Goal: Transaction & Acquisition: Purchase product/service

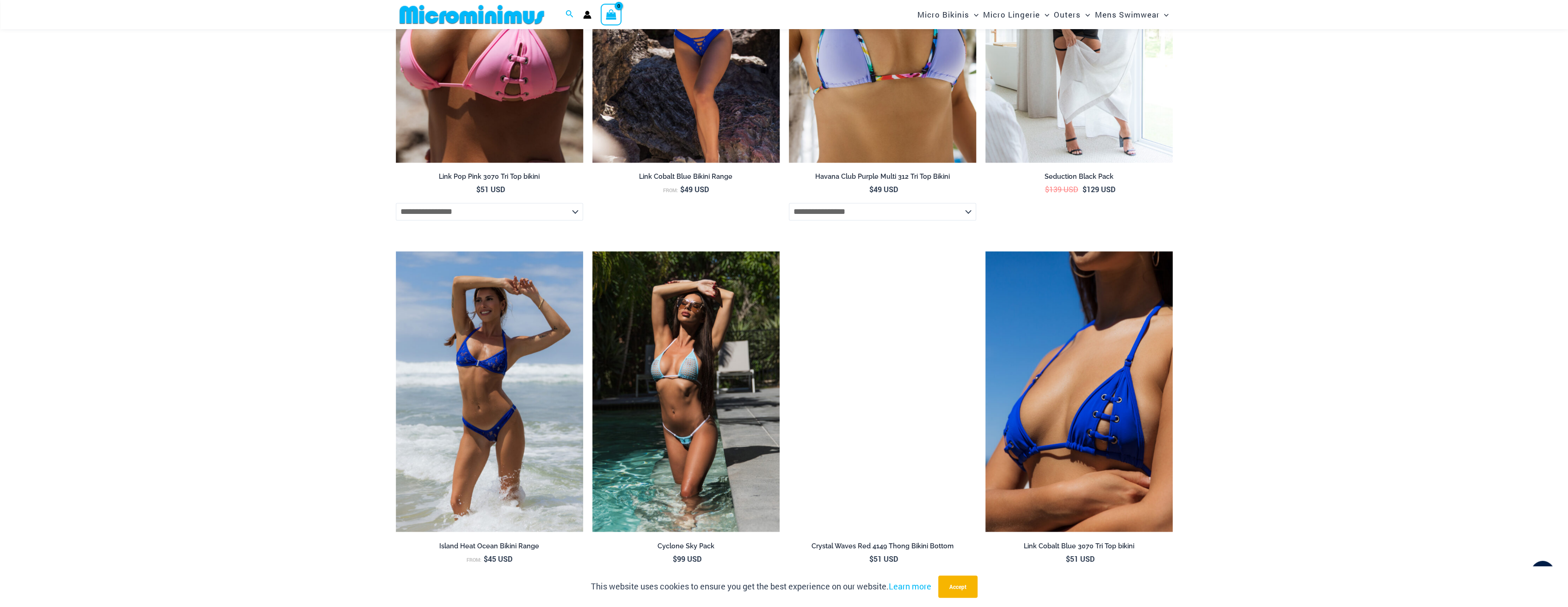
scroll to position [1655, 0]
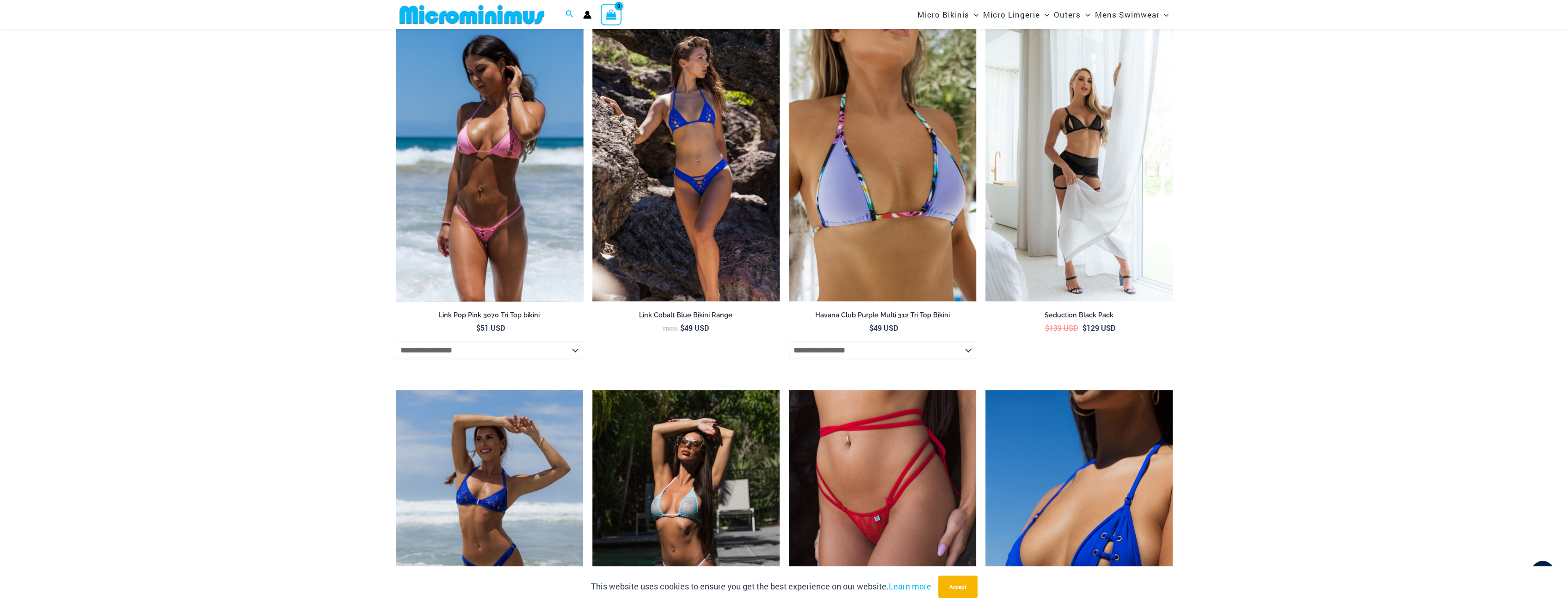
click at [505, 213] on img at bounding box center [489, 161] width 187 height 281
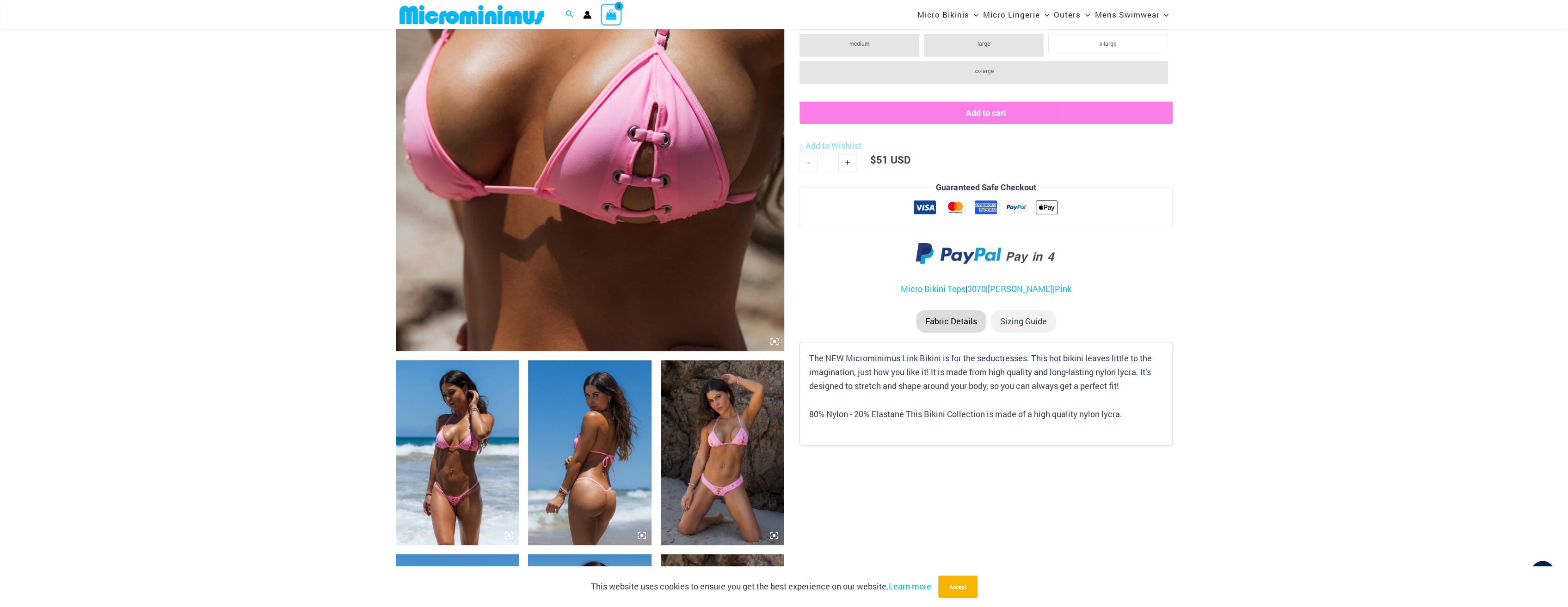
scroll to position [639, 0]
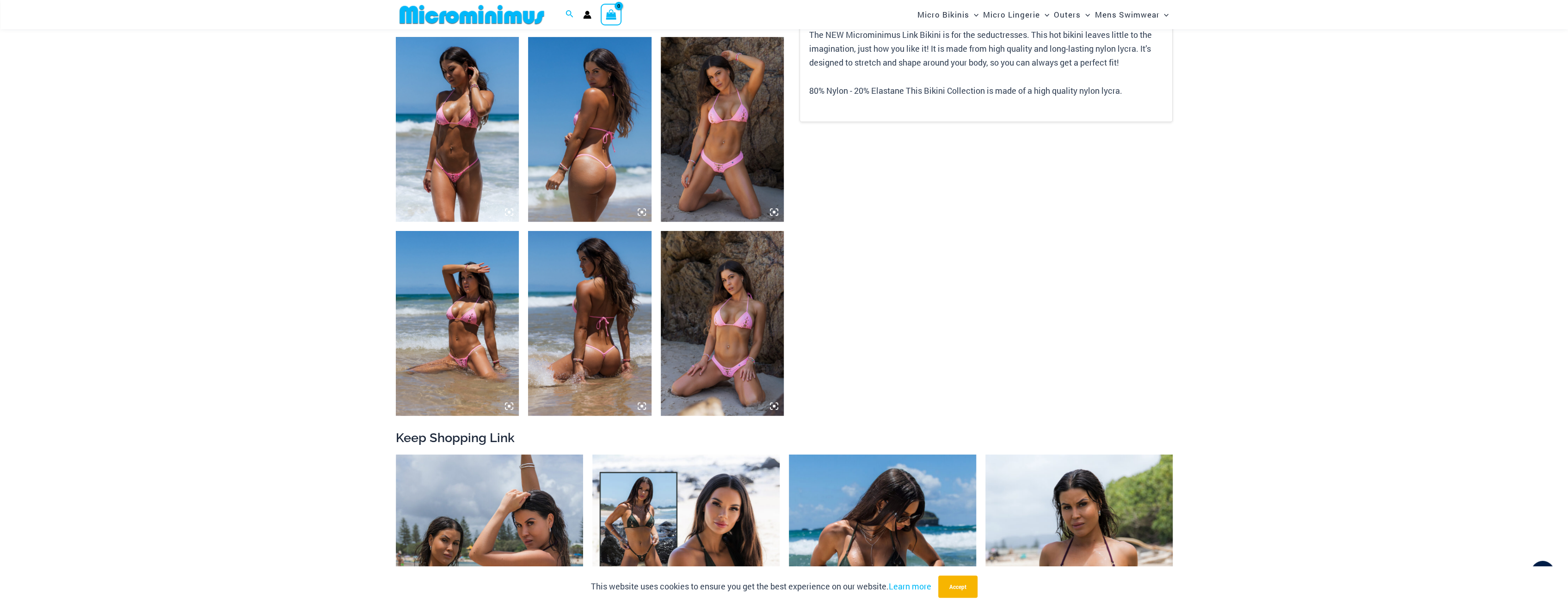
click at [715, 336] on img at bounding box center [723, 324] width 124 height 185
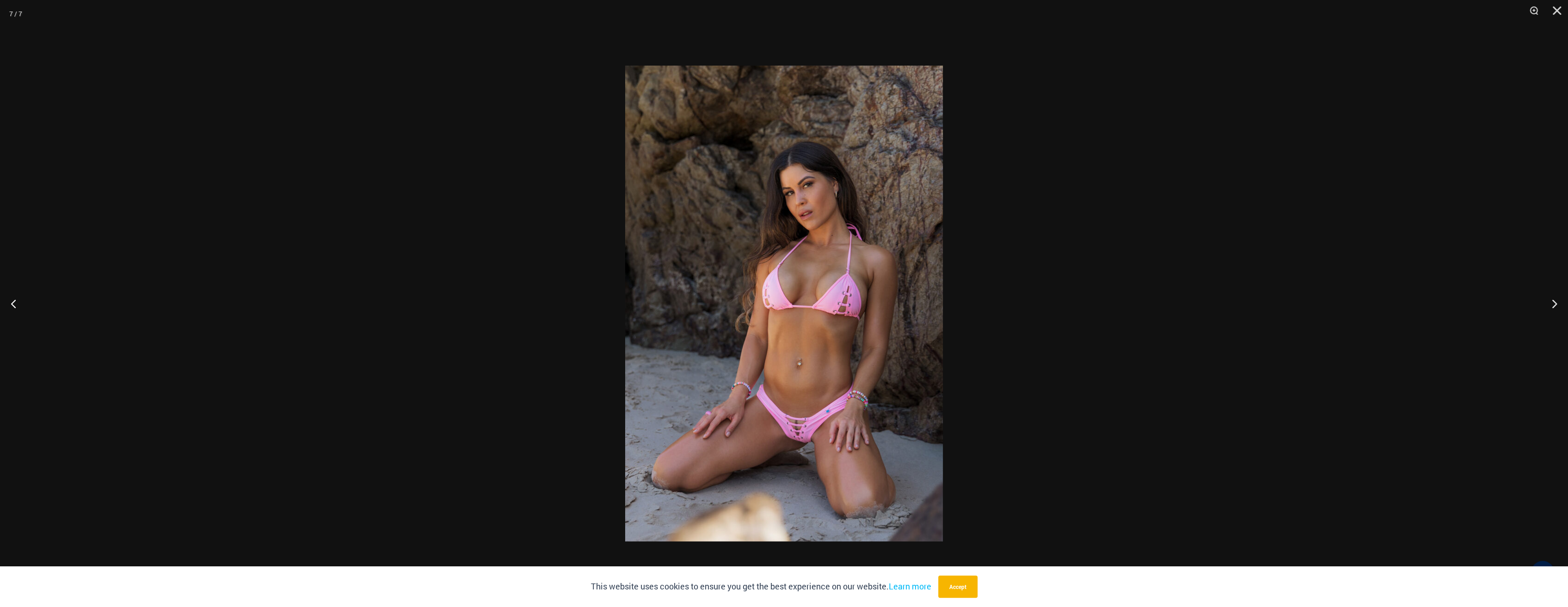
click at [805, 421] on img at bounding box center [784, 304] width 318 height 476
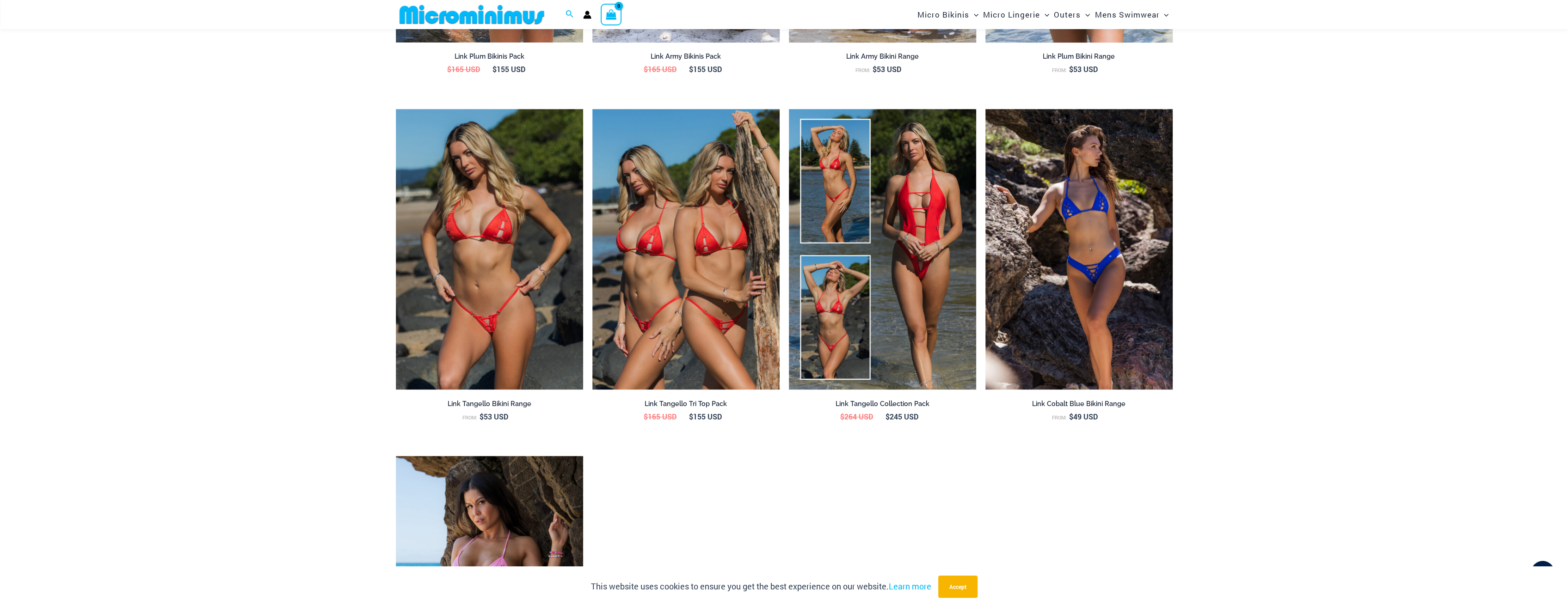
scroll to position [1378, 0]
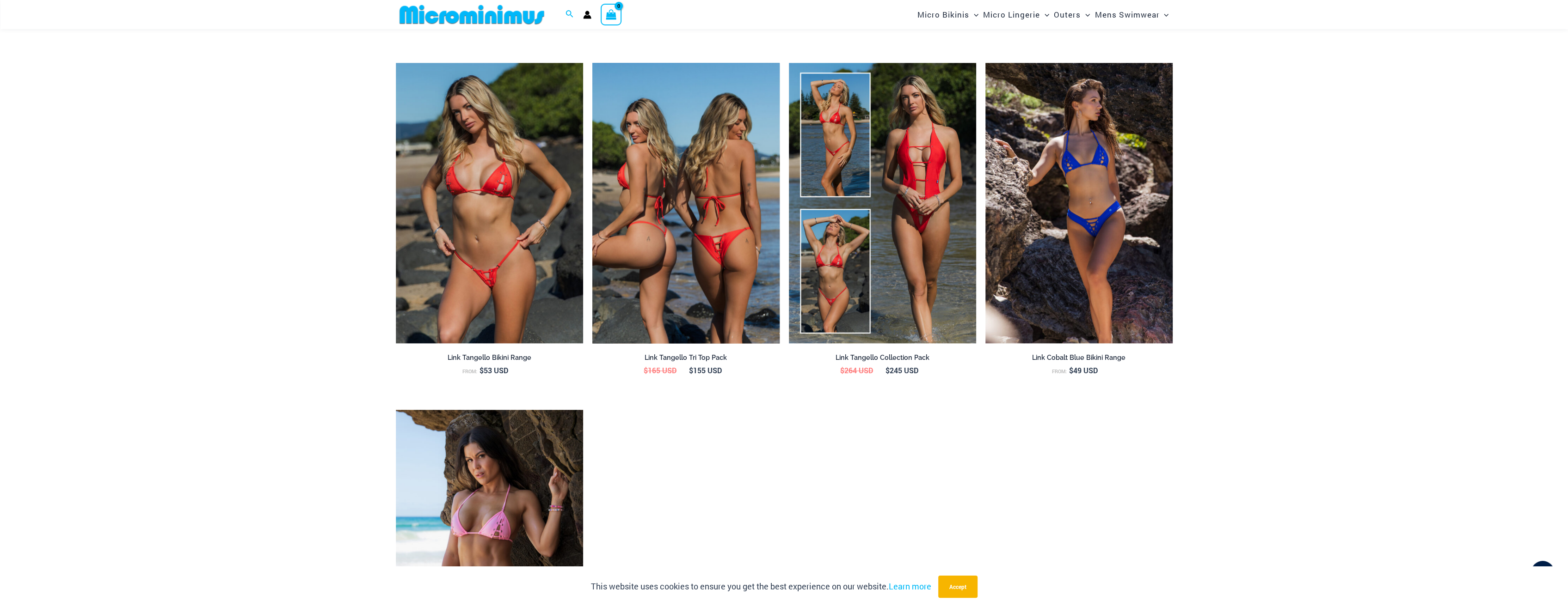
click at [710, 234] on img at bounding box center [686, 203] width 187 height 281
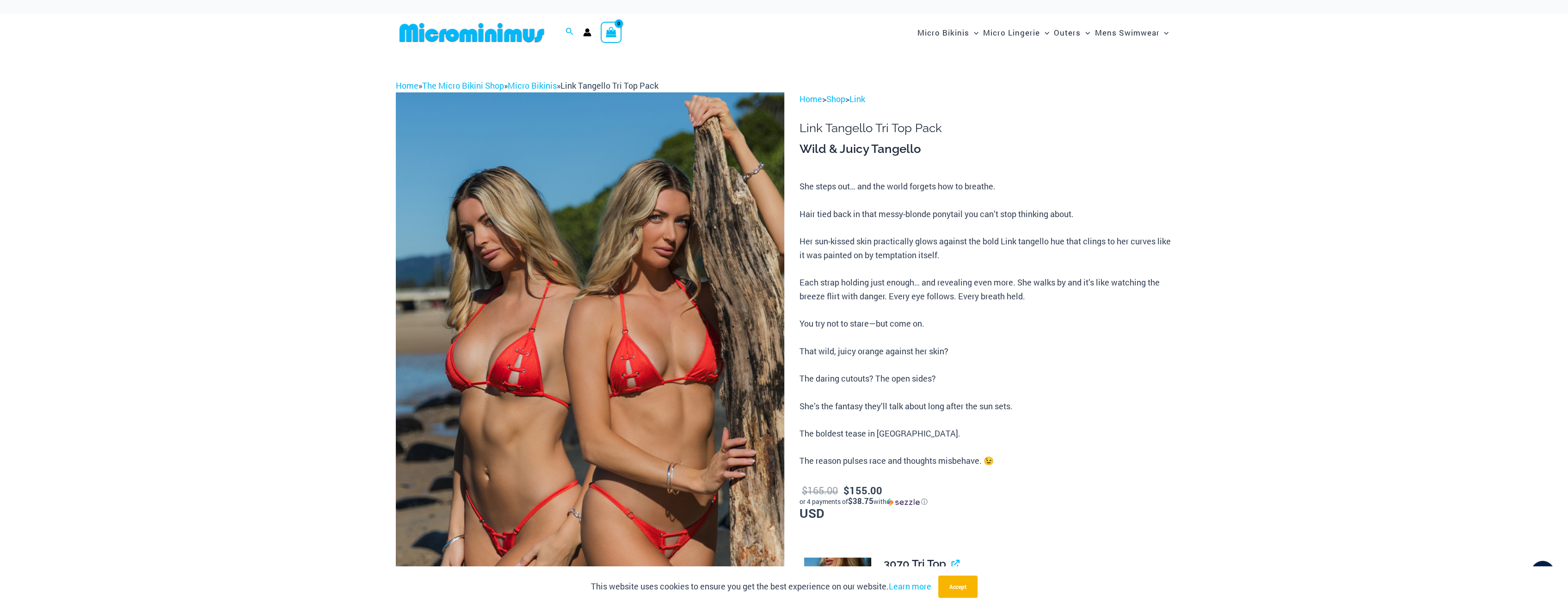
drag, startPoint x: 0, startPoint y: 0, endPoint x: 660, endPoint y: 416, distance: 780.2
click at [660, 416] on img at bounding box center [590, 383] width 388 height 582
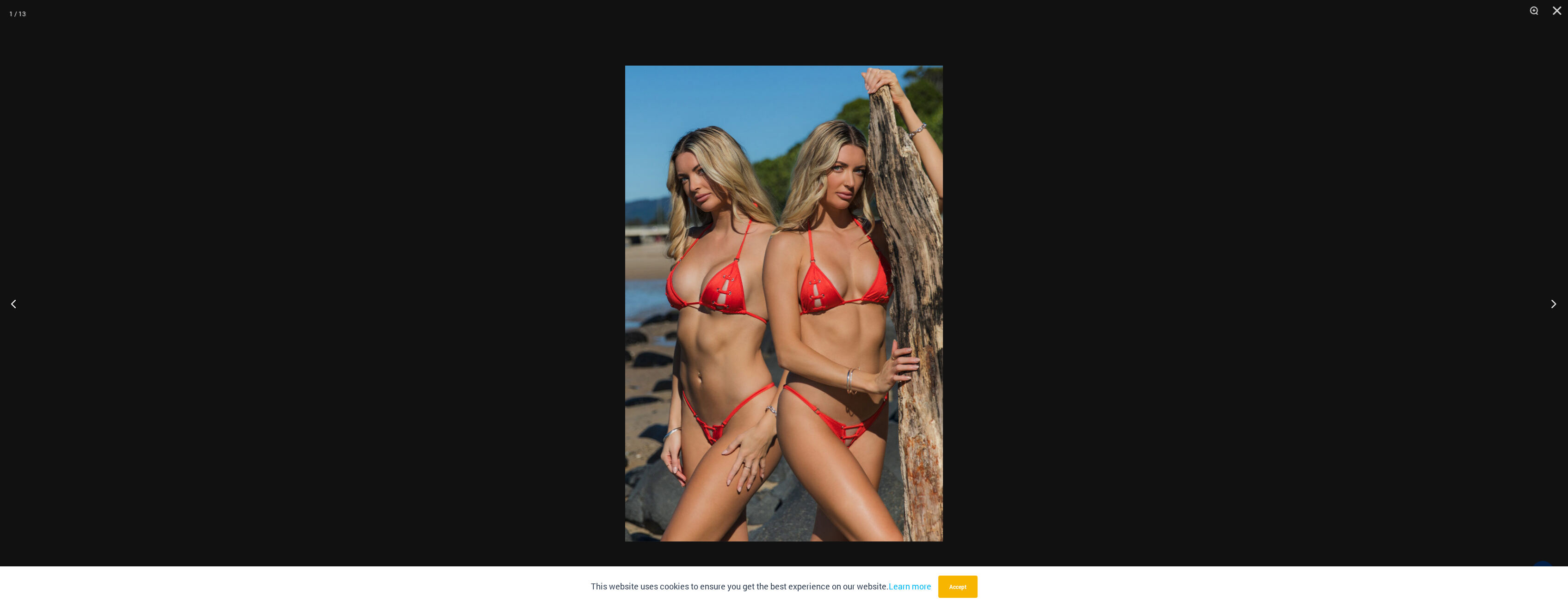
click at [1553, 302] on button "Next" at bounding box center [1550, 304] width 35 height 46
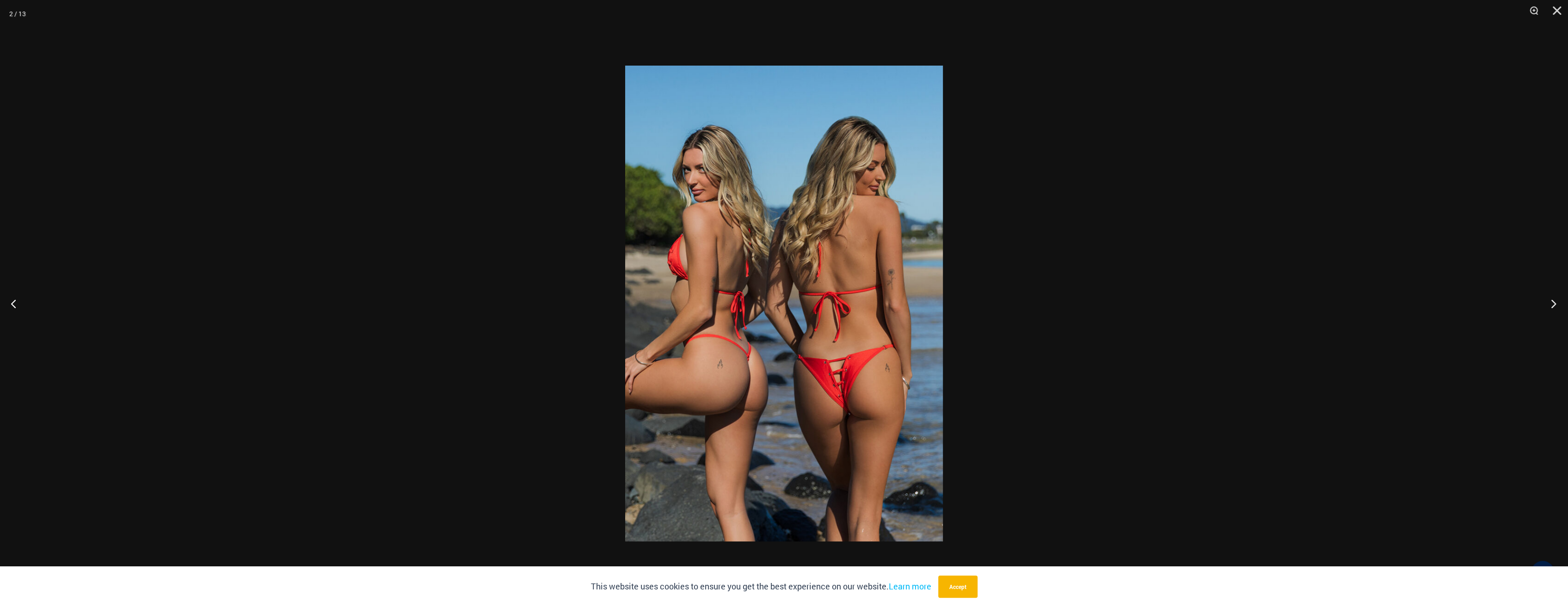
click at [1553, 302] on button "Next" at bounding box center [1550, 304] width 35 height 46
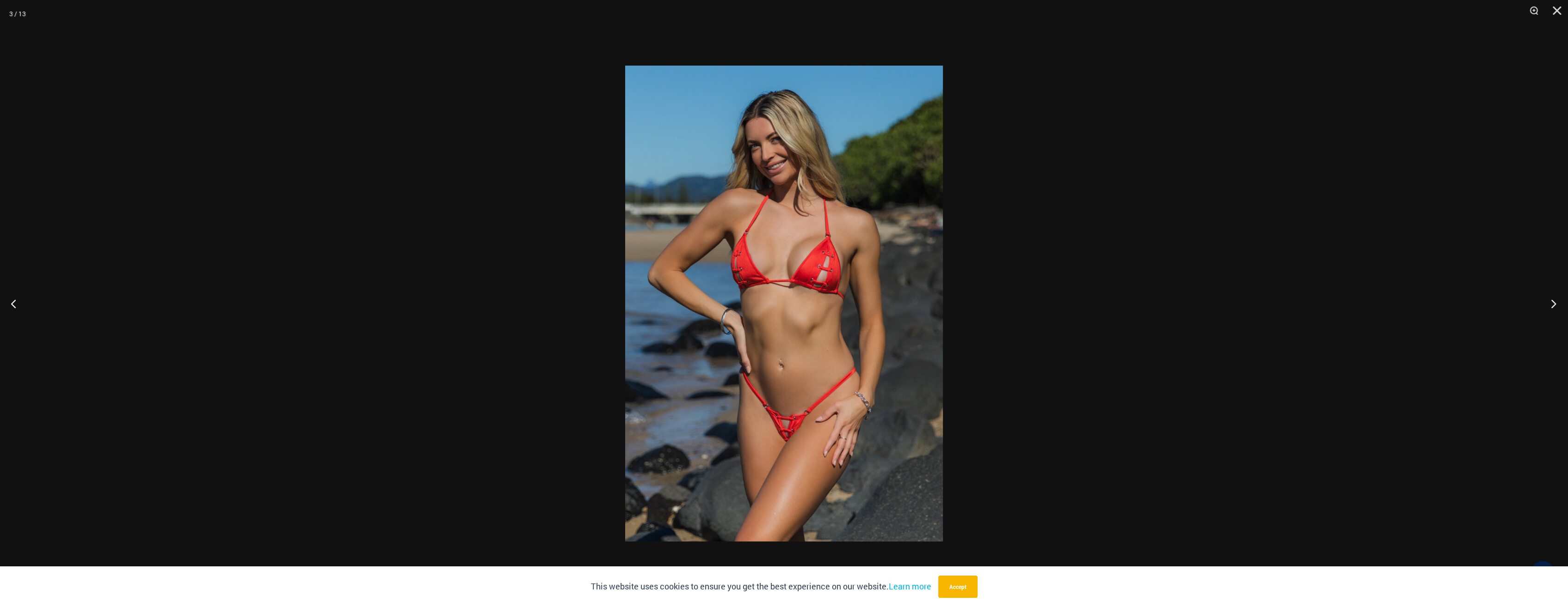
click at [1553, 302] on button "Next" at bounding box center [1550, 304] width 35 height 46
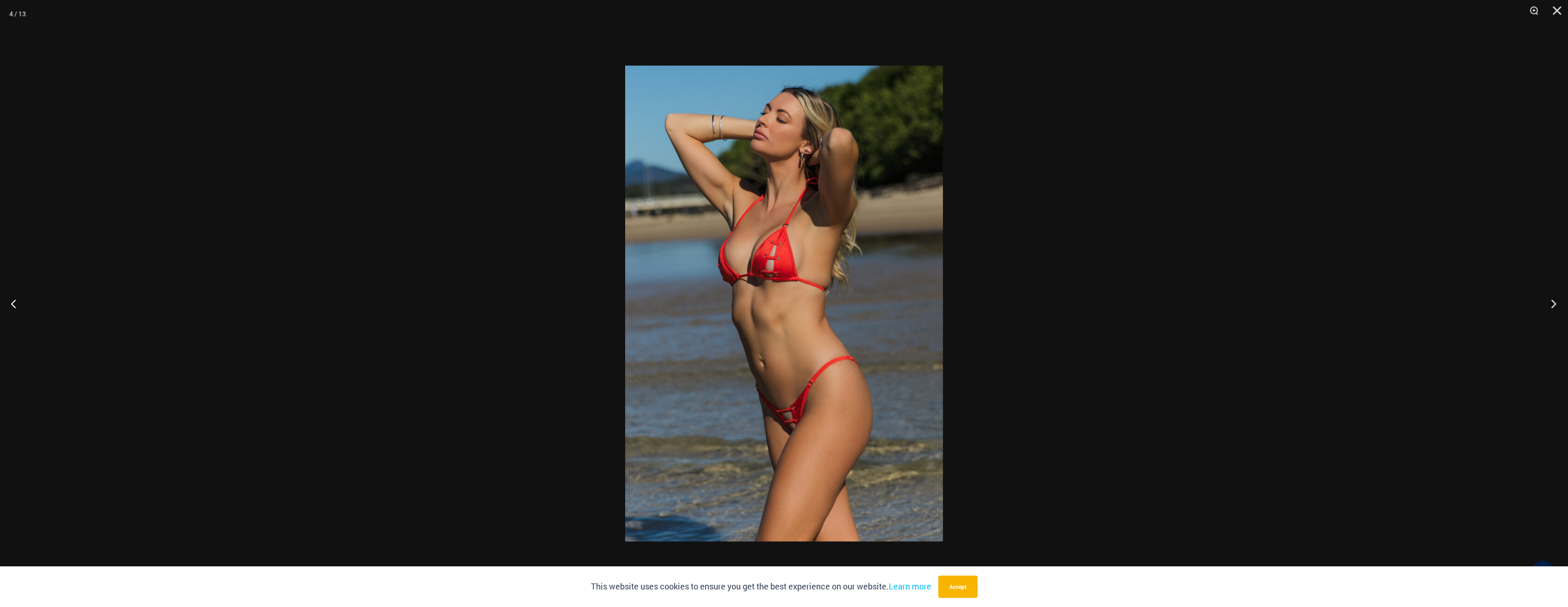
click at [1553, 302] on button "Next" at bounding box center [1550, 304] width 35 height 46
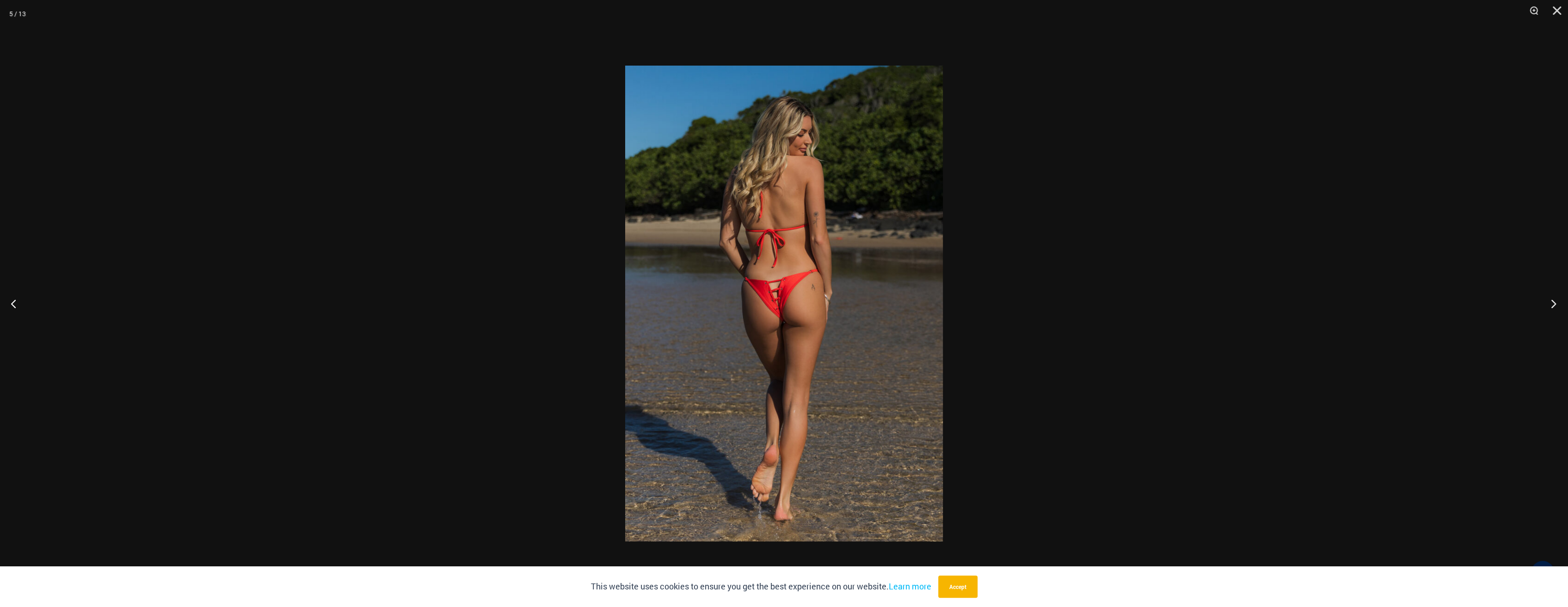
click at [1553, 302] on button "Next" at bounding box center [1550, 304] width 35 height 46
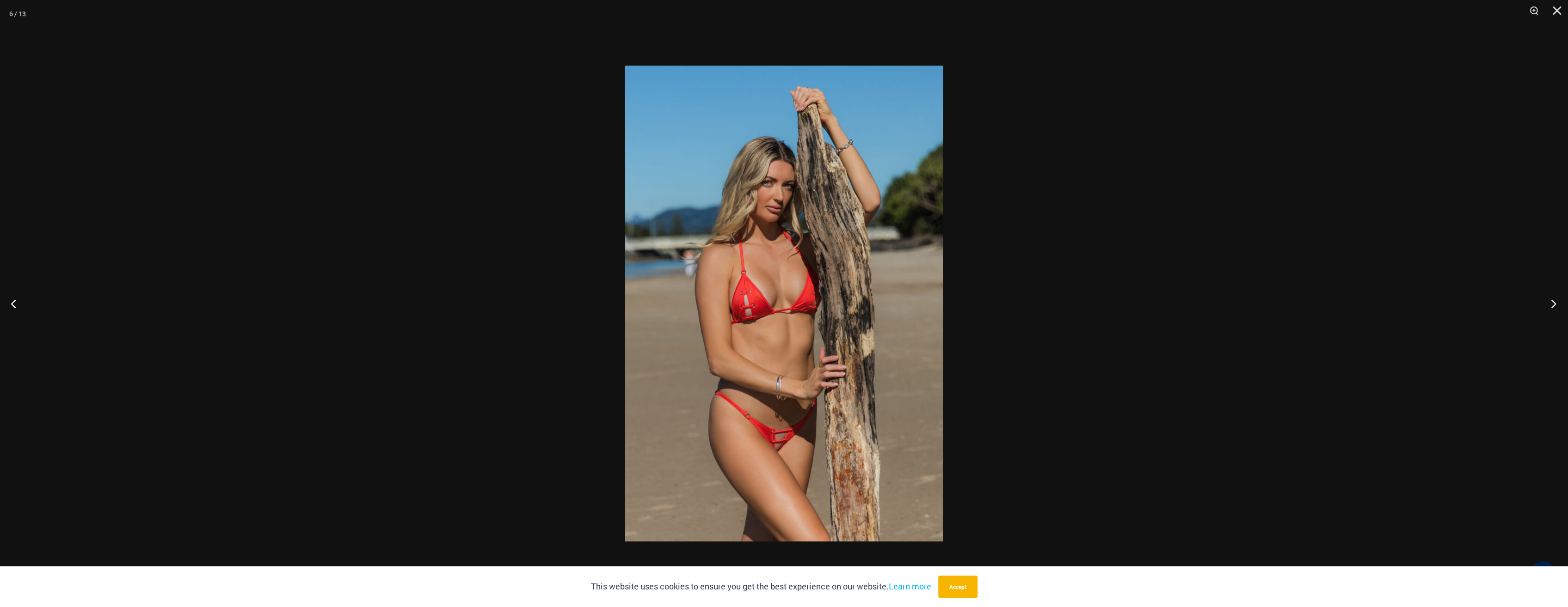
click at [1553, 302] on button "Next" at bounding box center [1550, 304] width 35 height 46
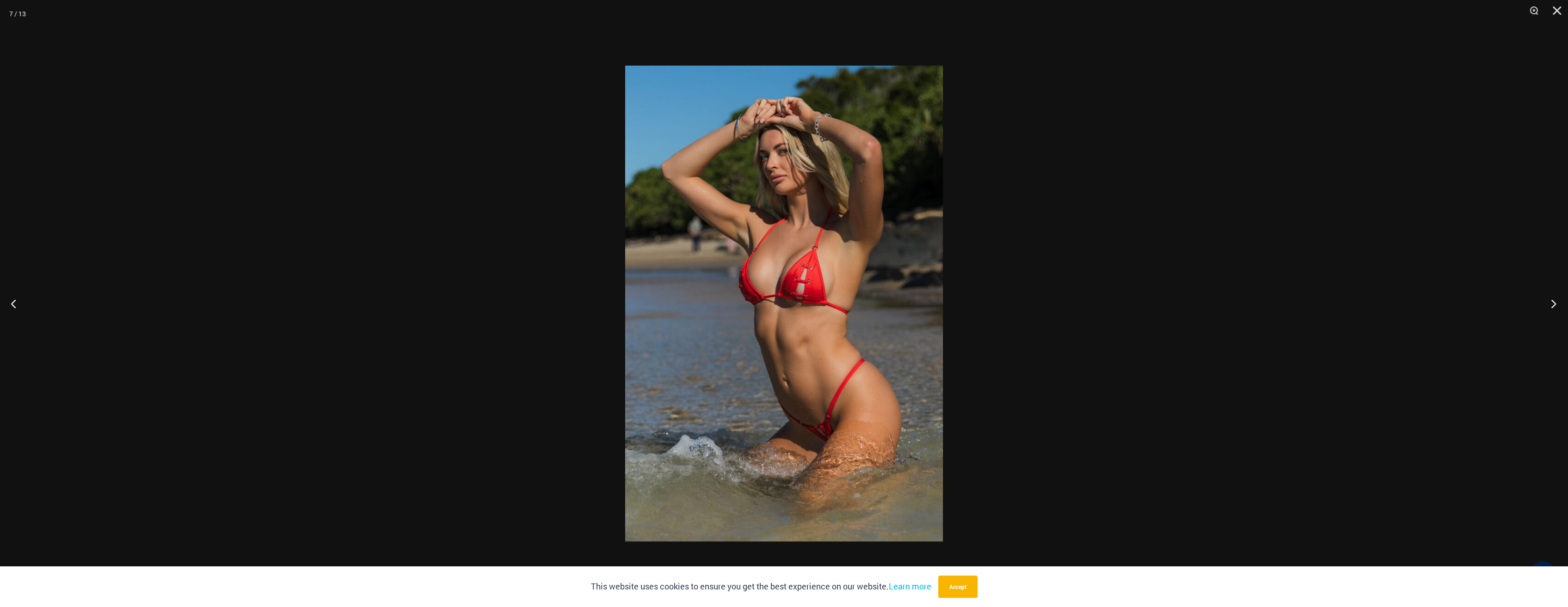
click at [1553, 302] on button "Next" at bounding box center [1550, 304] width 35 height 46
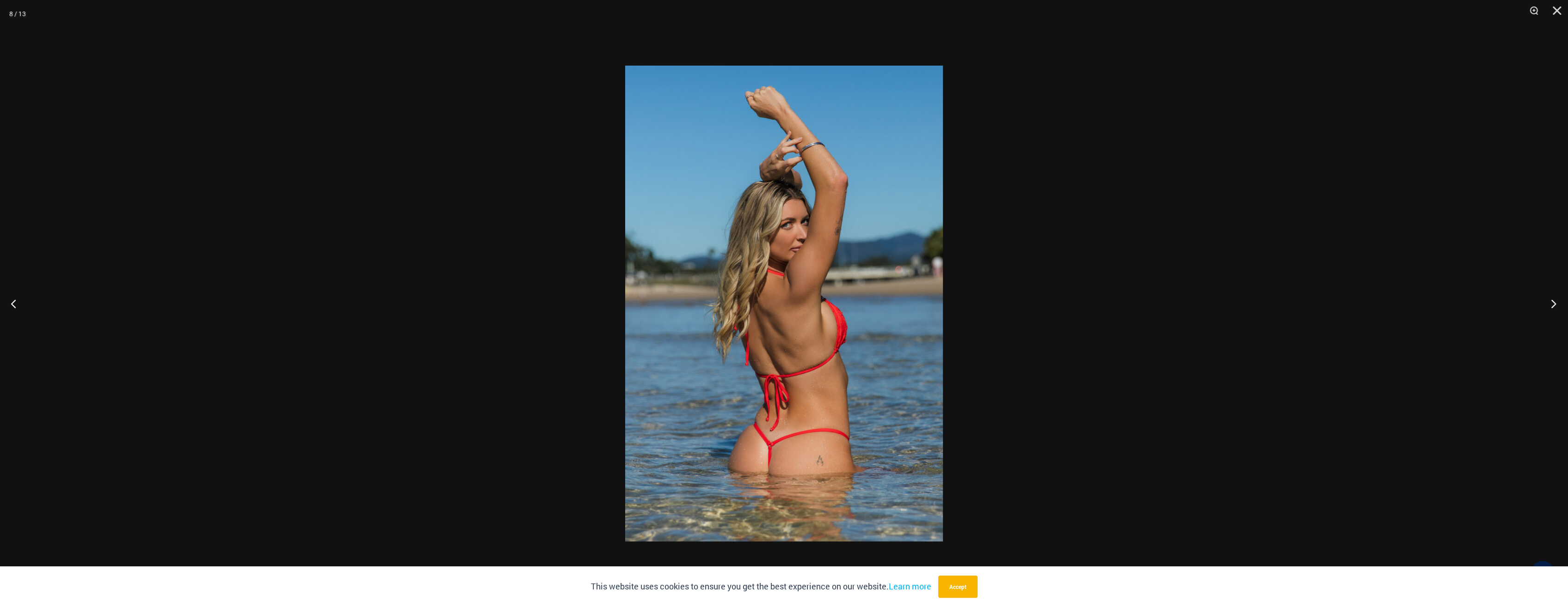
click at [1553, 302] on button "Next" at bounding box center [1550, 304] width 35 height 46
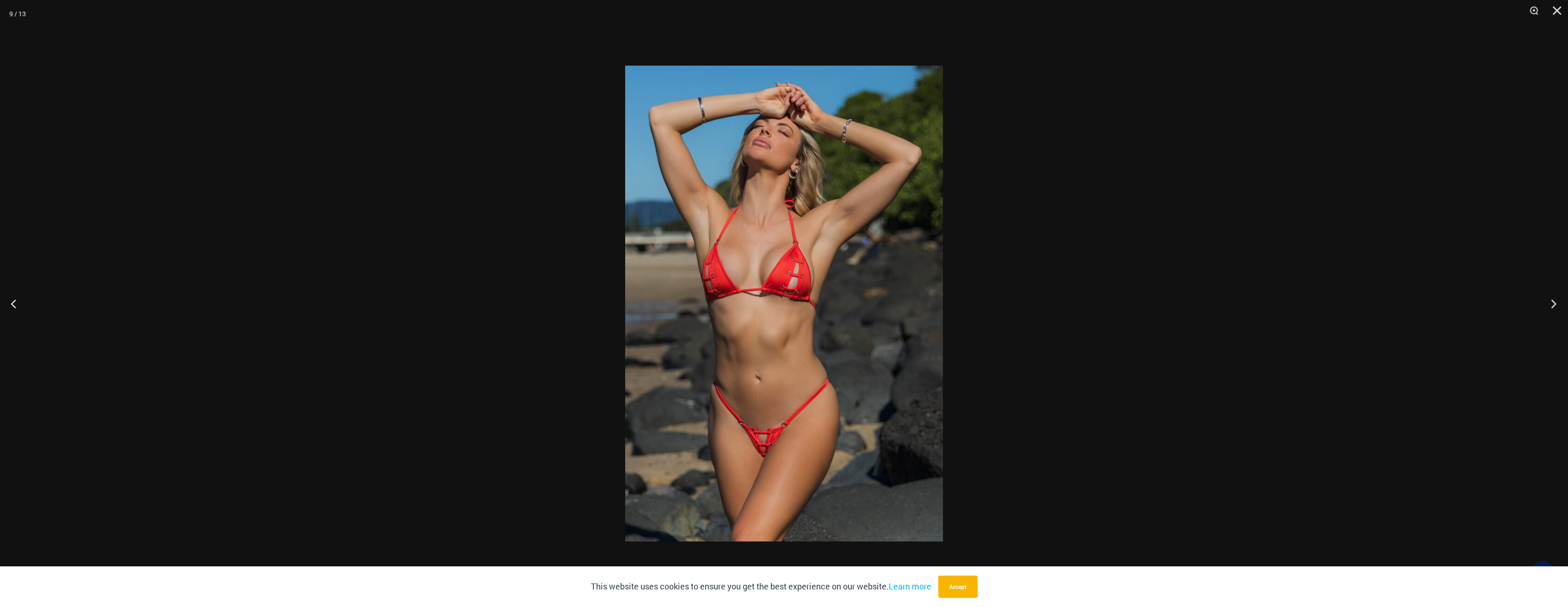
click at [1553, 302] on button "Next" at bounding box center [1550, 304] width 35 height 46
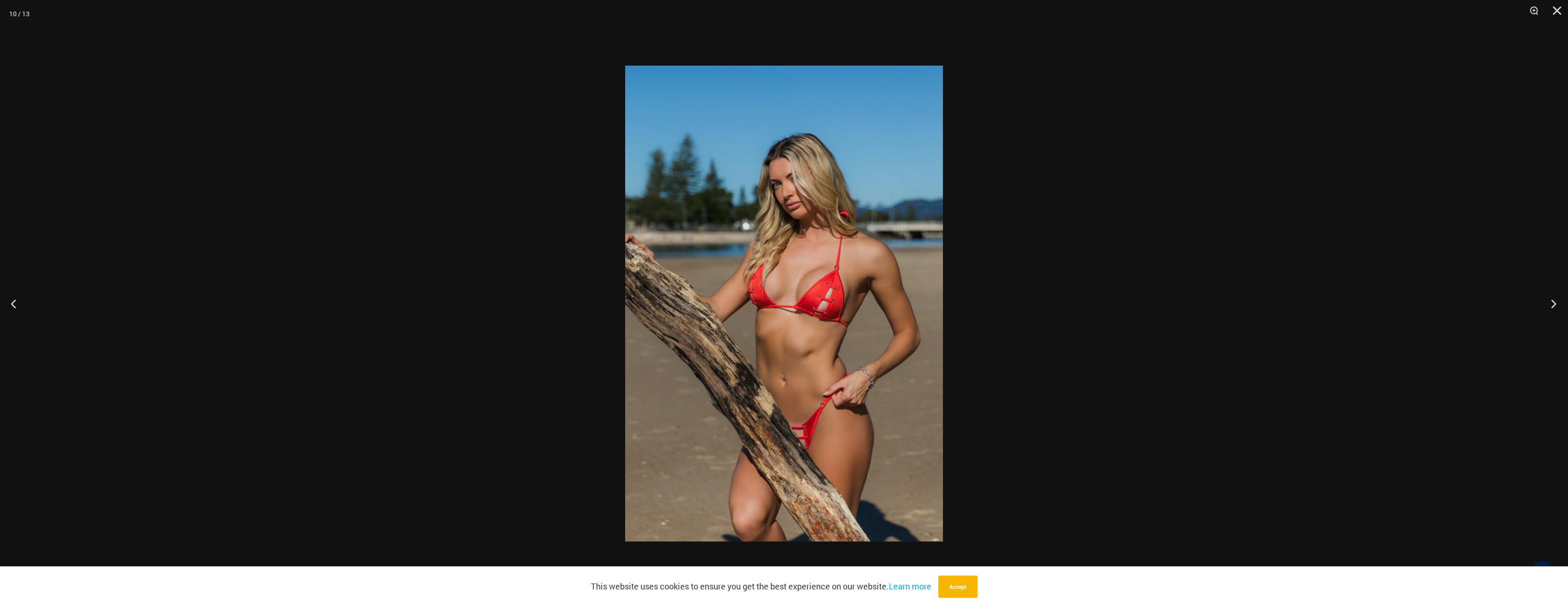
click at [1553, 302] on button "Next" at bounding box center [1550, 304] width 35 height 46
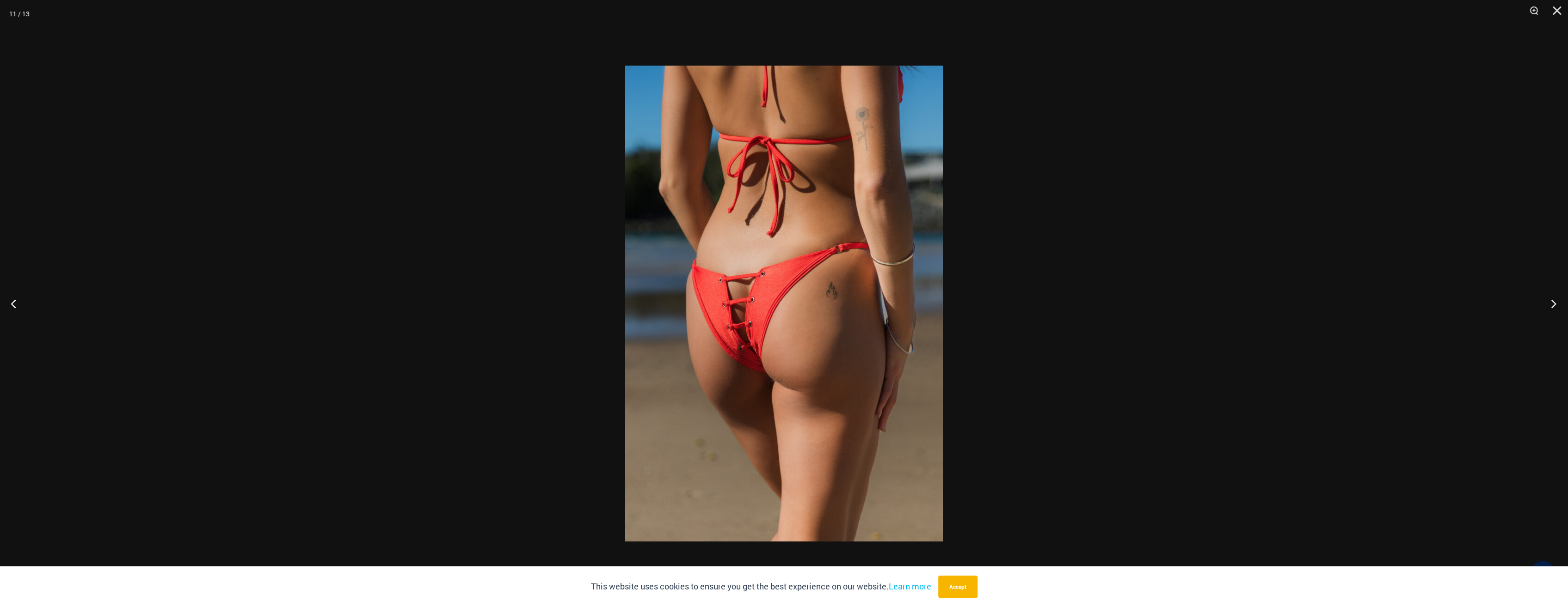
click at [1553, 302] on button "Next" at bounding box center [1550, 304] width 35 height 46
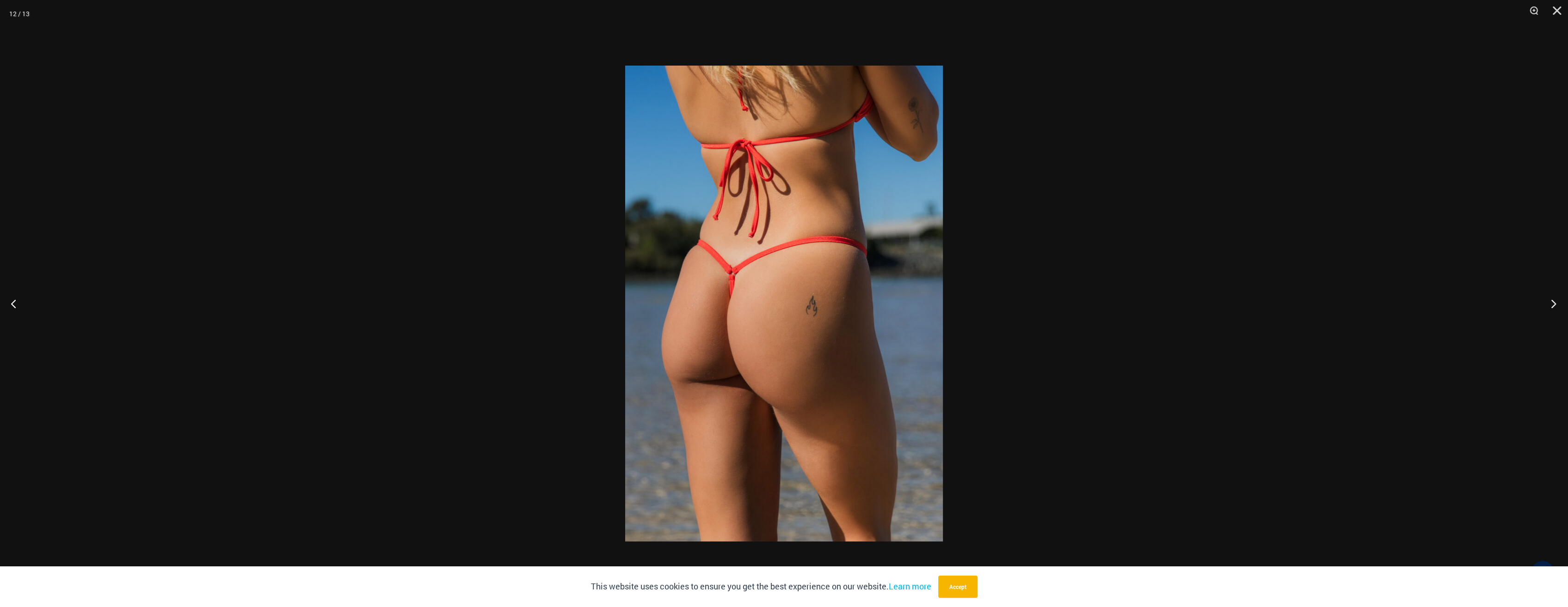
click at [1553, 302] on button "Next" at bounding box center [1550, 304] width 35 height 46
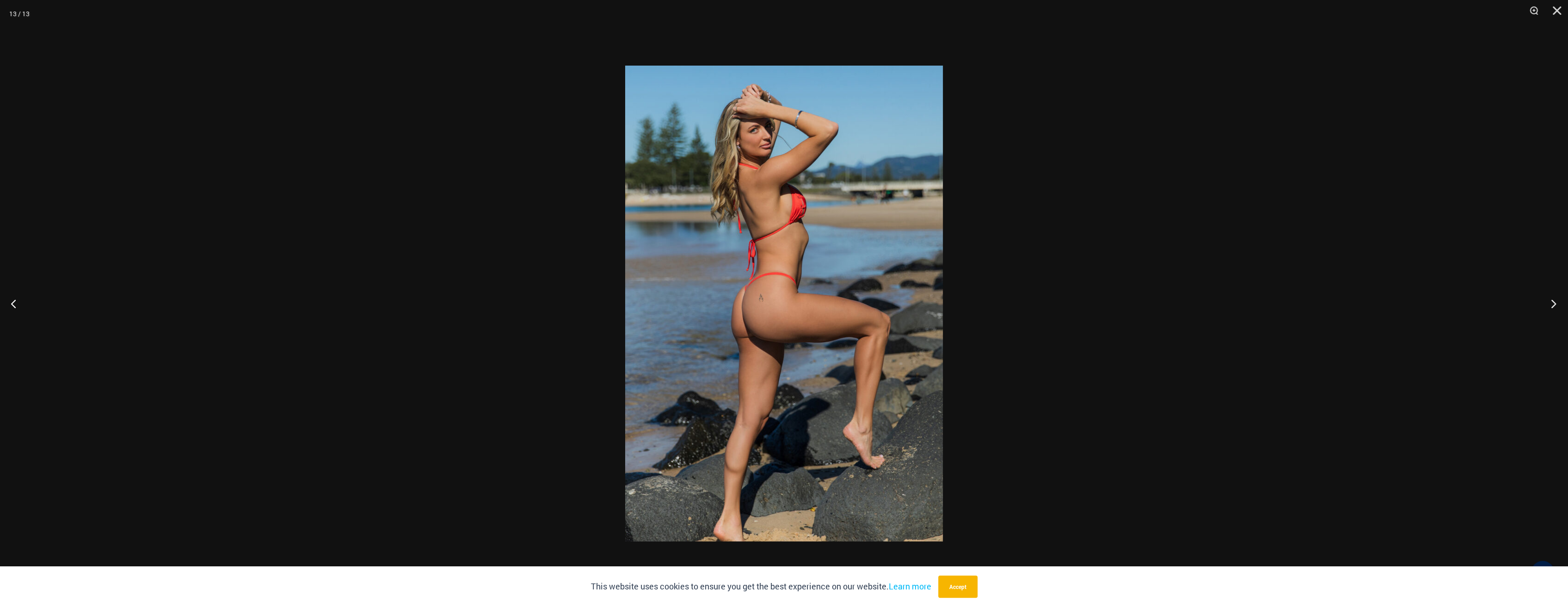
click at [1553, 302] on button "Next" at bounding box center [1550, 304] width 35 height 46
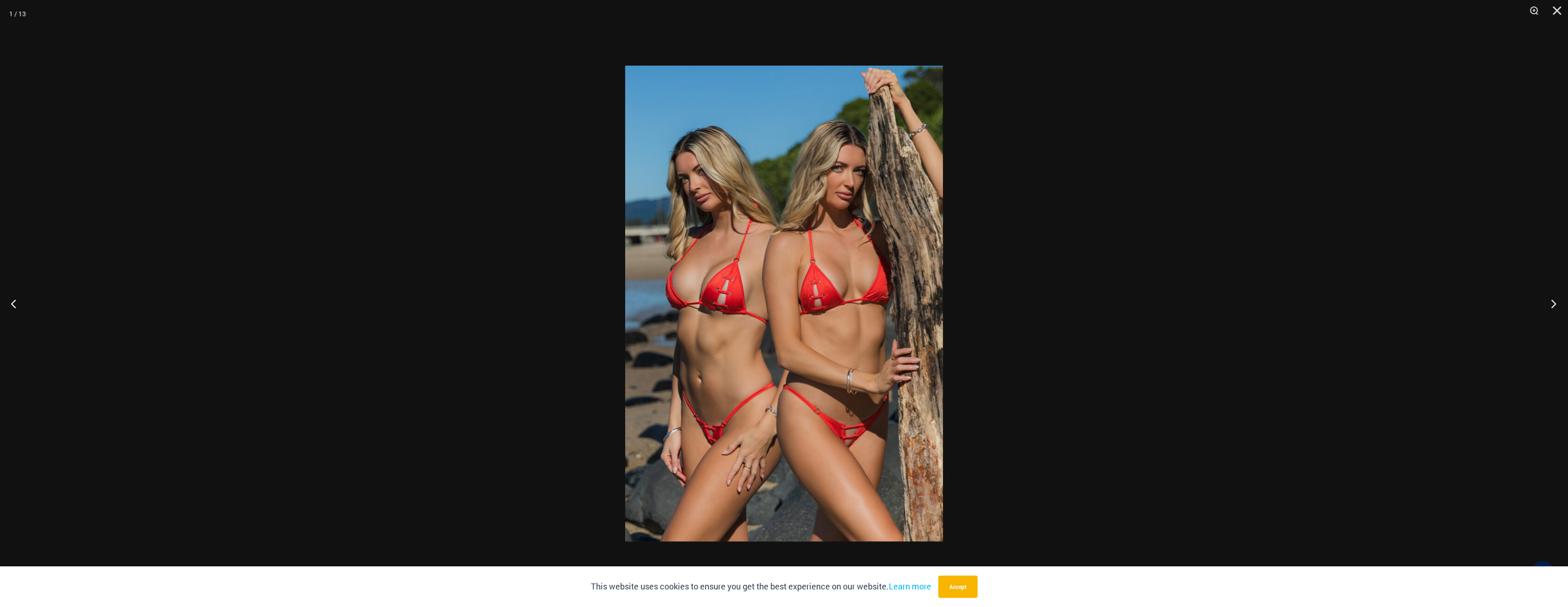
click at [1553, 302] on button "Next" at bounding box center [1550, 304] width 35 height 46
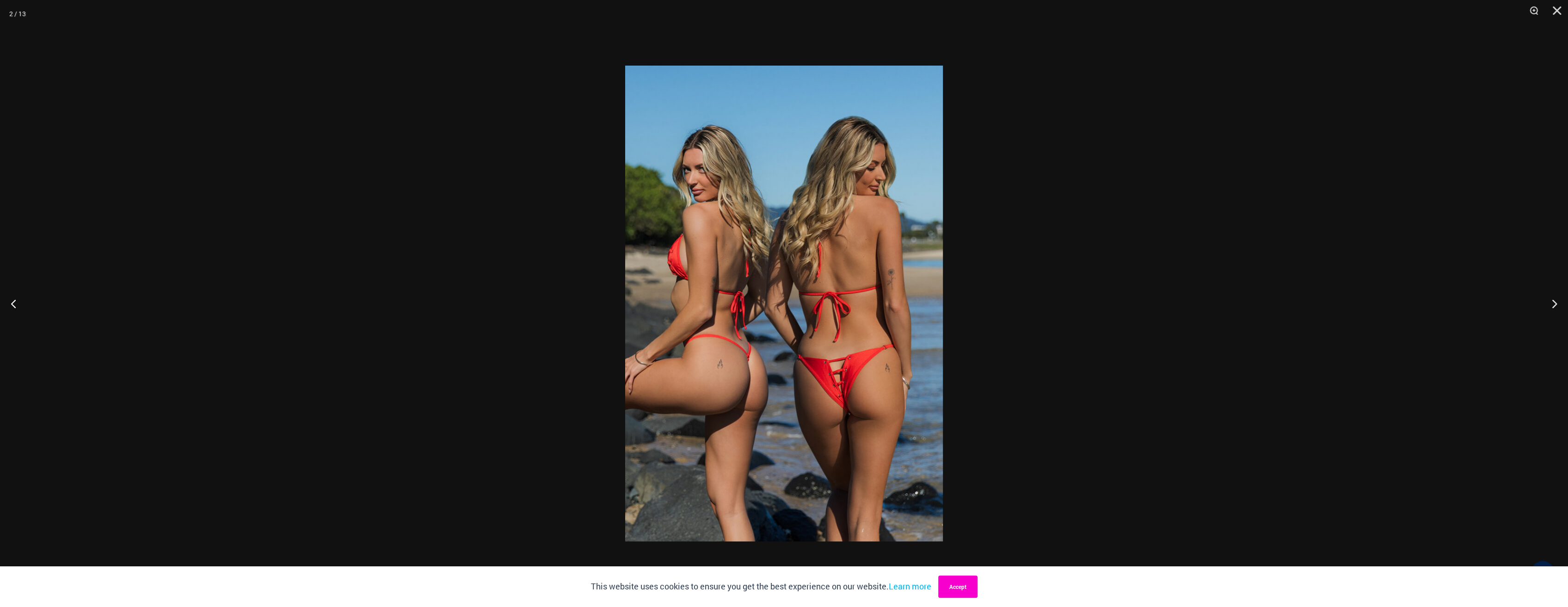
click at [956, 589] on button "Accept" at bounding box center [957, 587] width 40 height 22
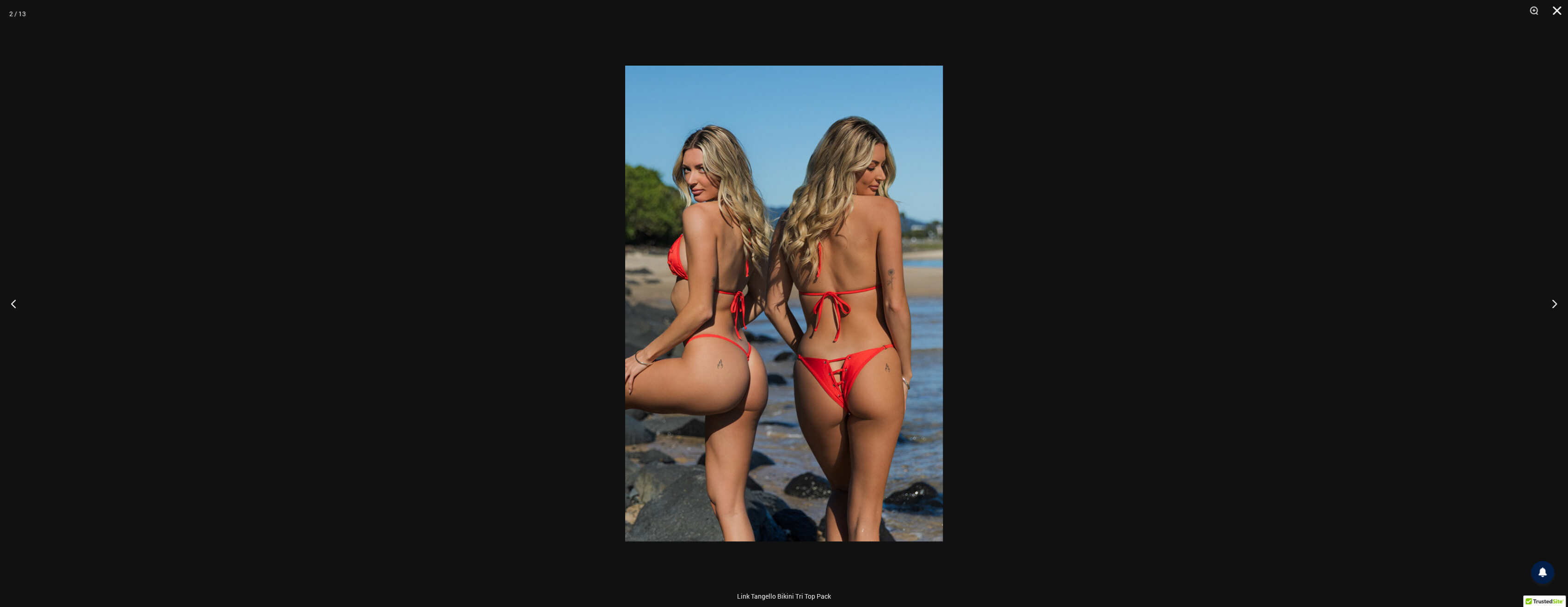
click at [1558, 7] on button "Close" at bounding box center [1553, 14] width 23 height 28
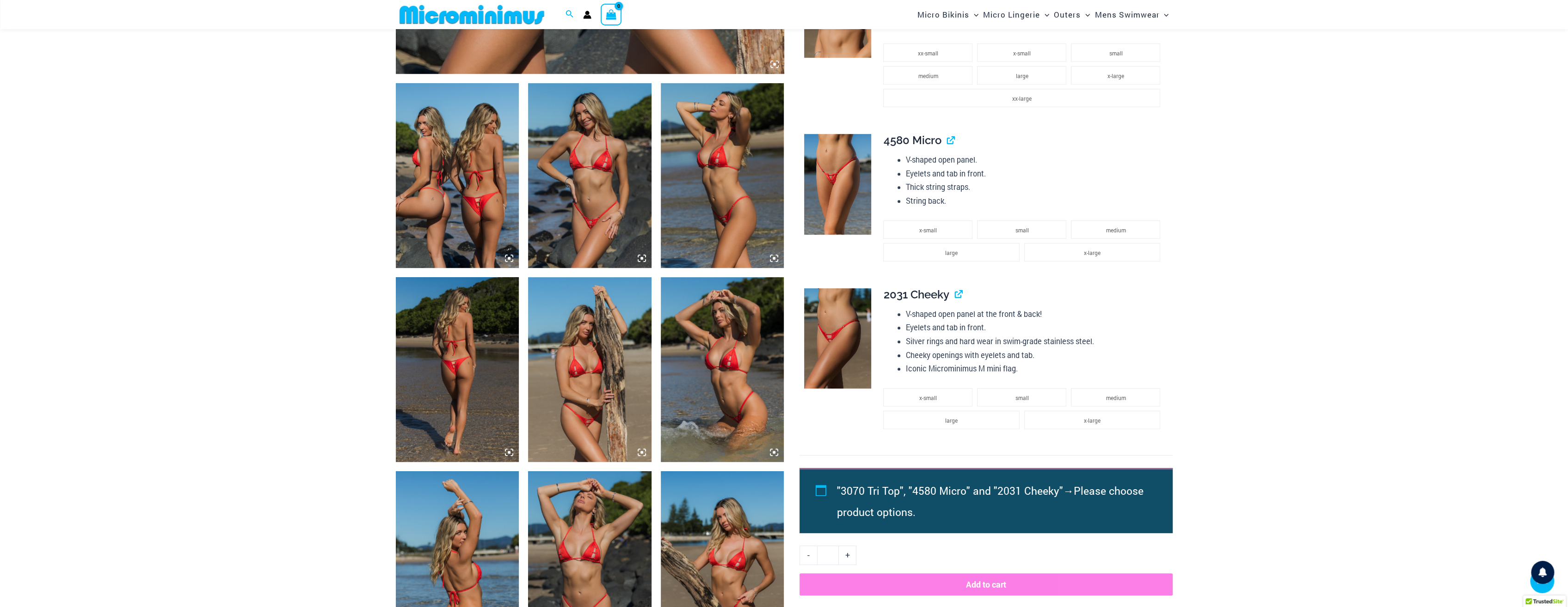
scroll to position [639, 0]
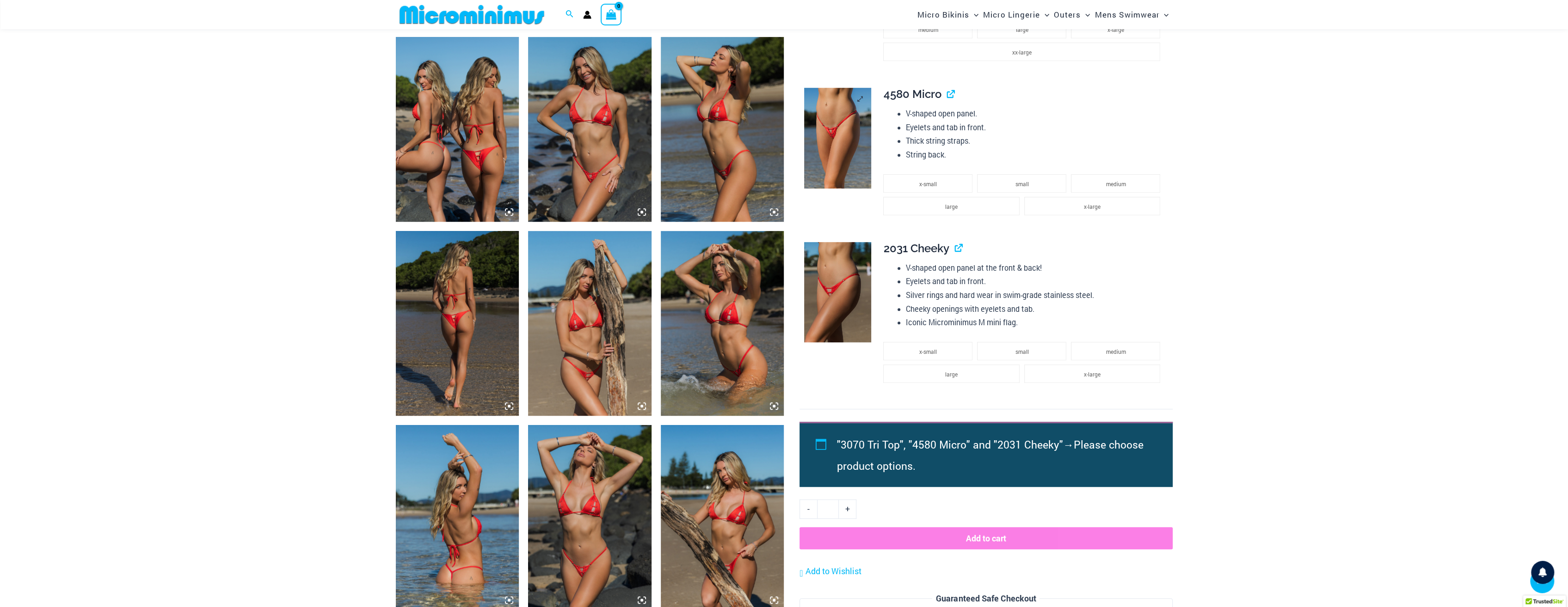
click at [839, 133] on img at bounding box center [838, 138] width 67 height 101
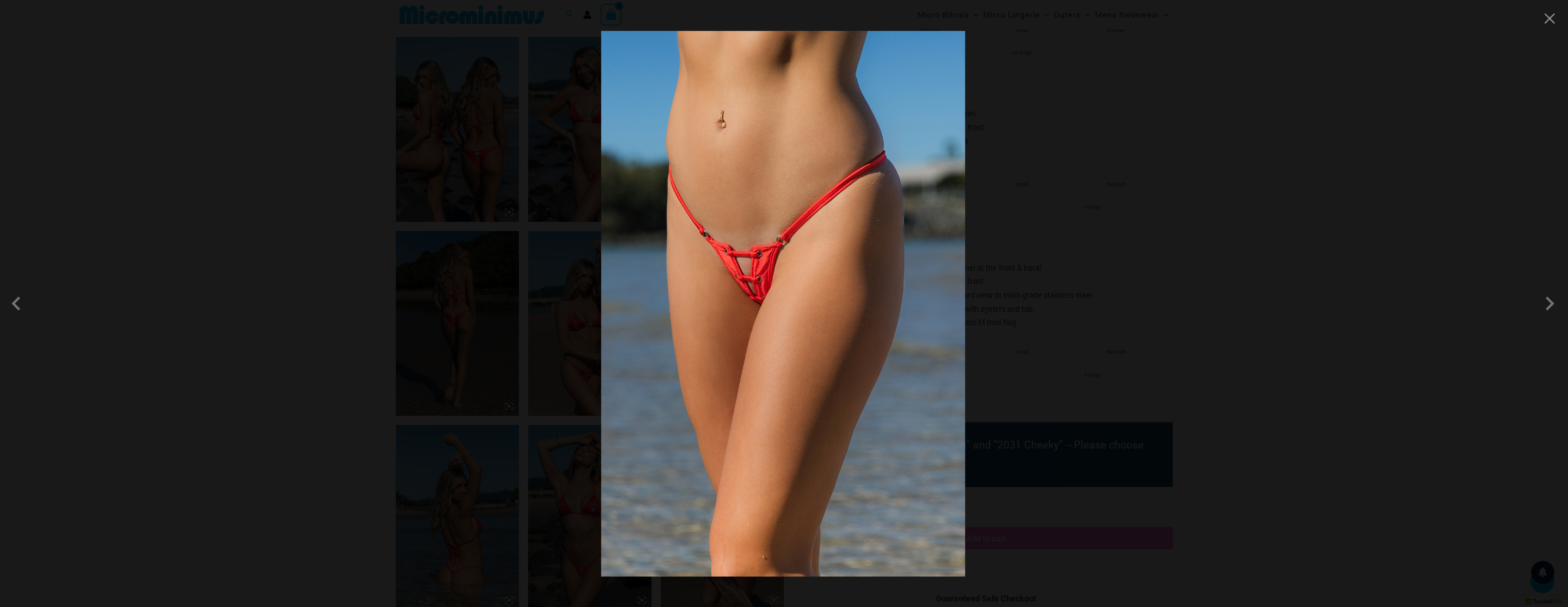
drag, startPoint x: 752, startPoint y: 296, endPoint x: 1442, endPoint y: 371, distance: 694.1
click at [1442, 371] on div at bounding box center [784, 304] width 1568 height 607
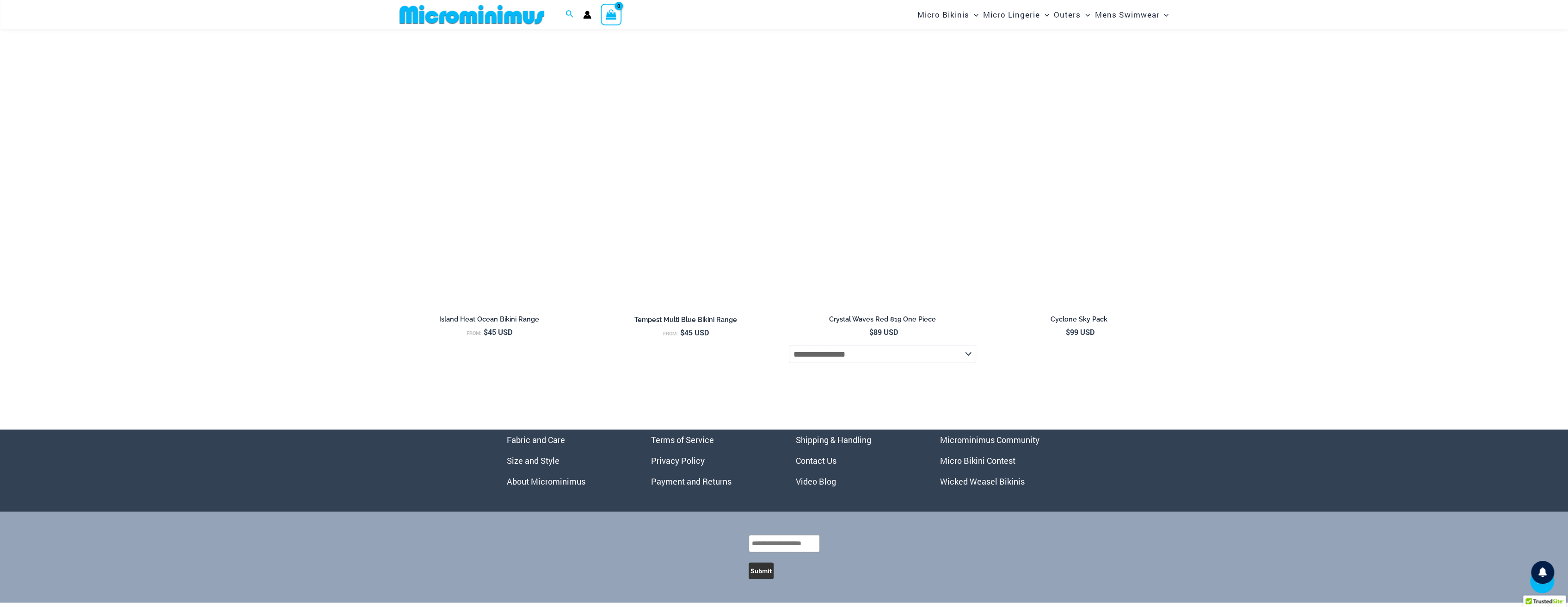
scroll to position [3452, 0]
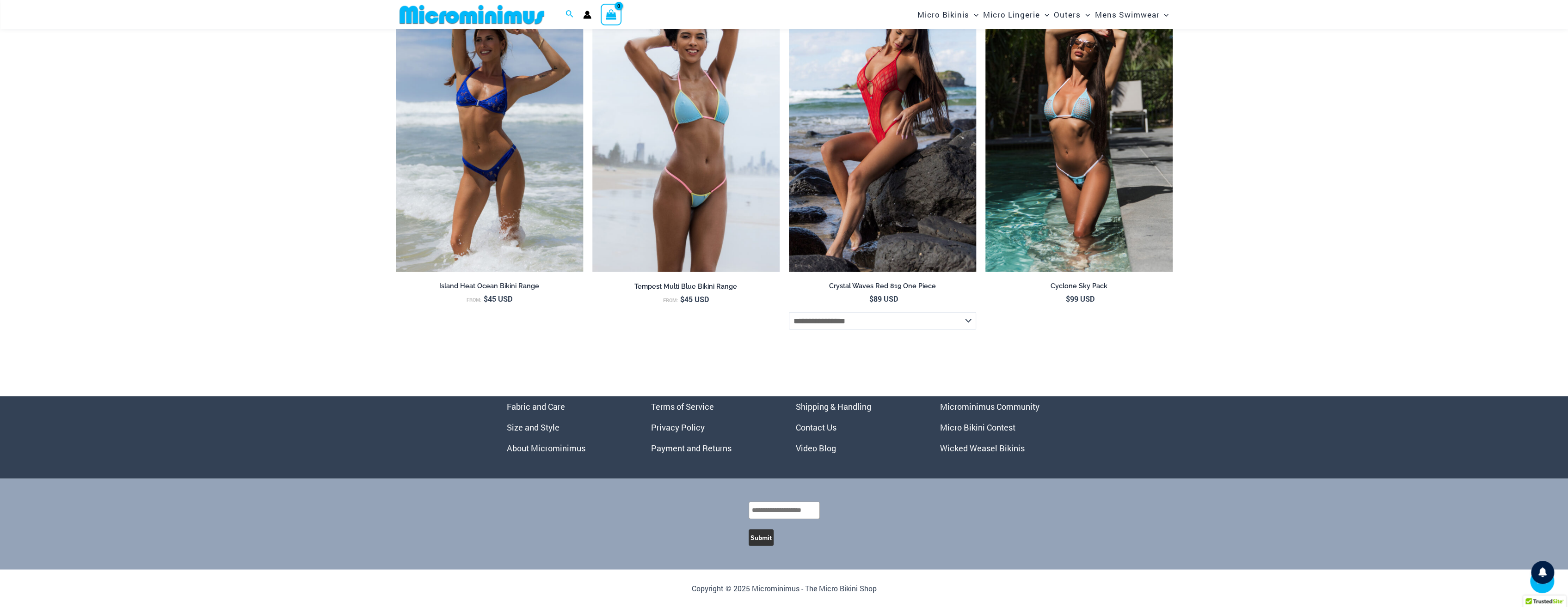
click at [972, 429] on link "Micro Bikini Contest" at bounding box center [978, 428] width 75 height 11
